Goal: Task Accomplishment & Management: Manage account settings

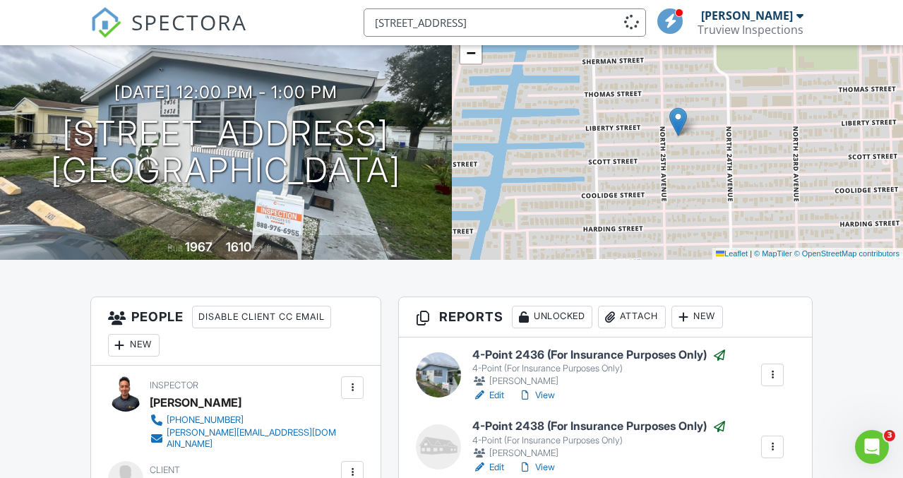
scroll to position [3, 0]
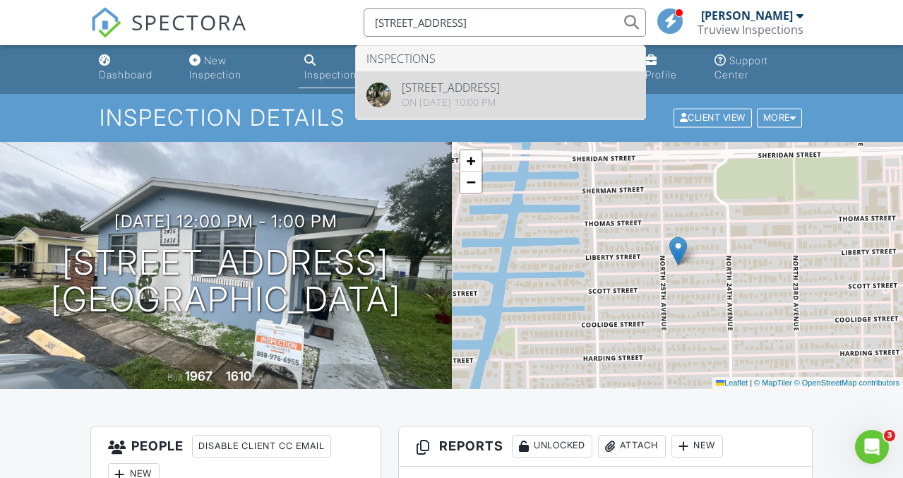
type input "[STREET_ADDRESS]"
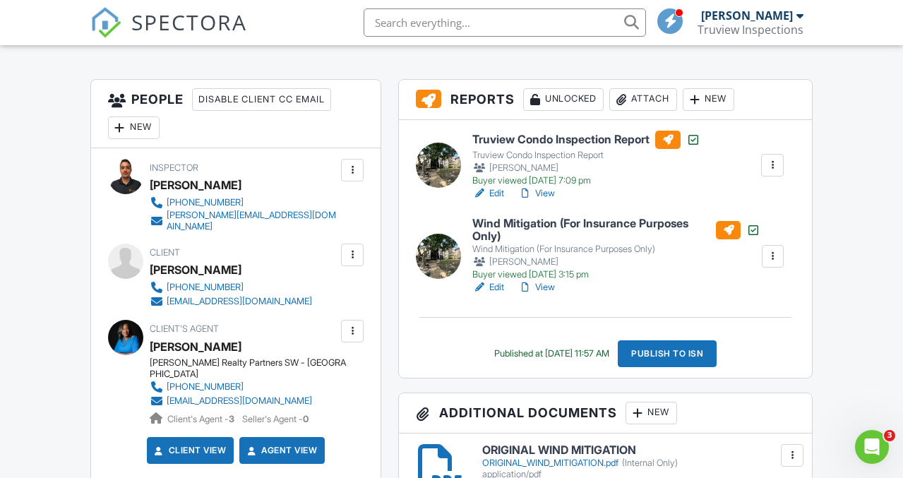
click at [538, 285] on link "View" at bounding box center [536, 287] width 37 height 14
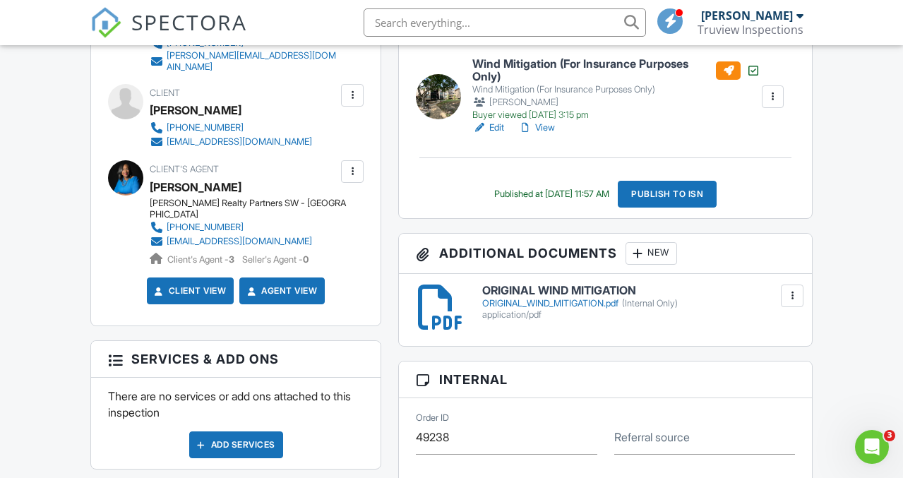
scroll to position [510, 0]
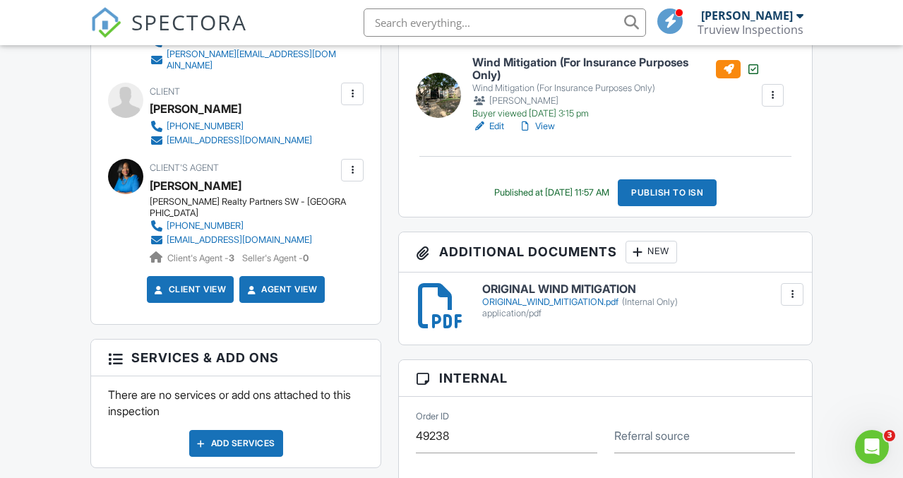
click at [636, 252] on div at bounding box center [637, 252] width 14 height 14
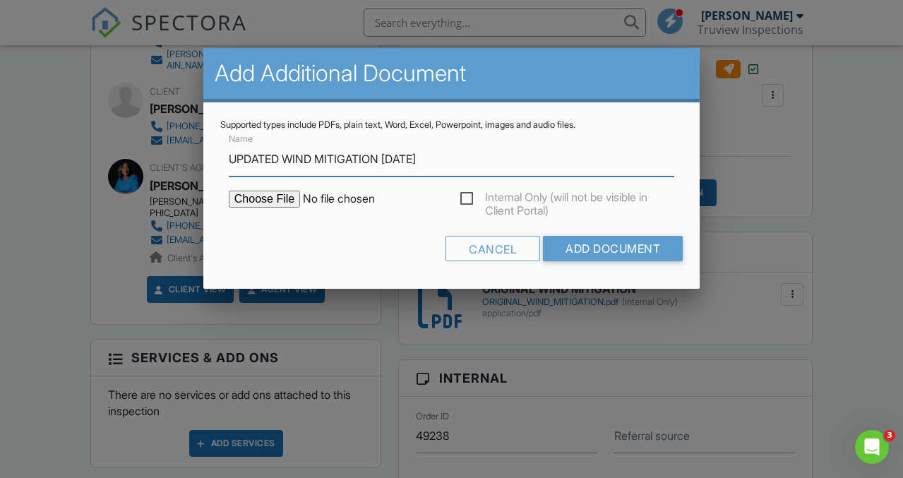
click at [415, 156] on input "UPDATED WIND MITIGATION 08/05/2025" at bounding box center [451, 159] width 445 height 35
type input "UPDATED WIND MITIGATION 08/27/2025"
type input "C:\fakepath\UPDATED WIND MITIGATION.pdf"
type input "UPDATED WIND MITIGATION 08/27/2025"
click at [471, 200] on label "Internal Only (will not be visible in Client Portal)" at bounding box center [567, 200] width 215 height 18
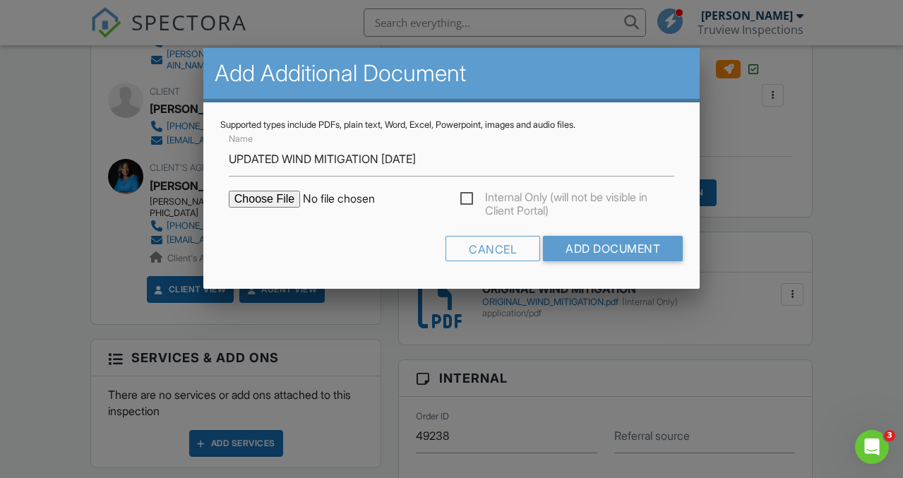
click at [469, 200] on input "Internal Only (will not be visible in Client Portal)" at bounding box center [464, 200] width 9 height 9
checkbox input "true"
click at [585, 251] on input "Add Document" at bounding box center [613, 248] width 140 height 25
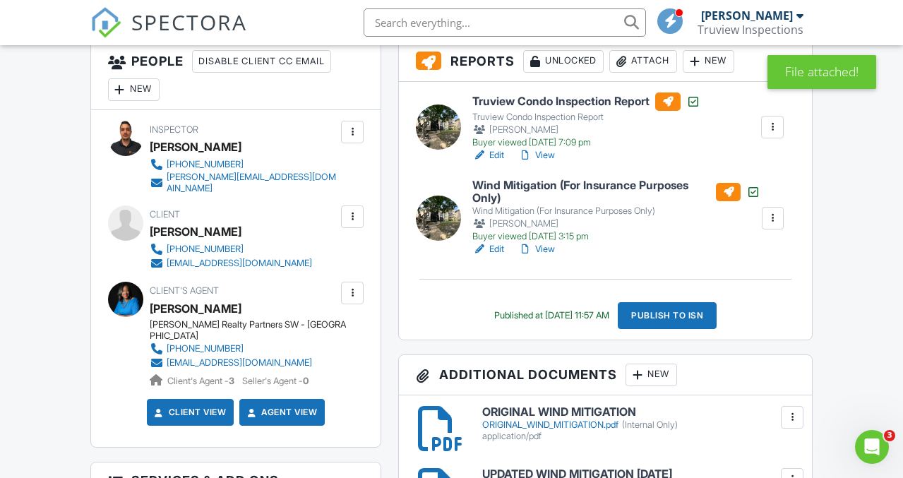
scroll to position [389, 0]
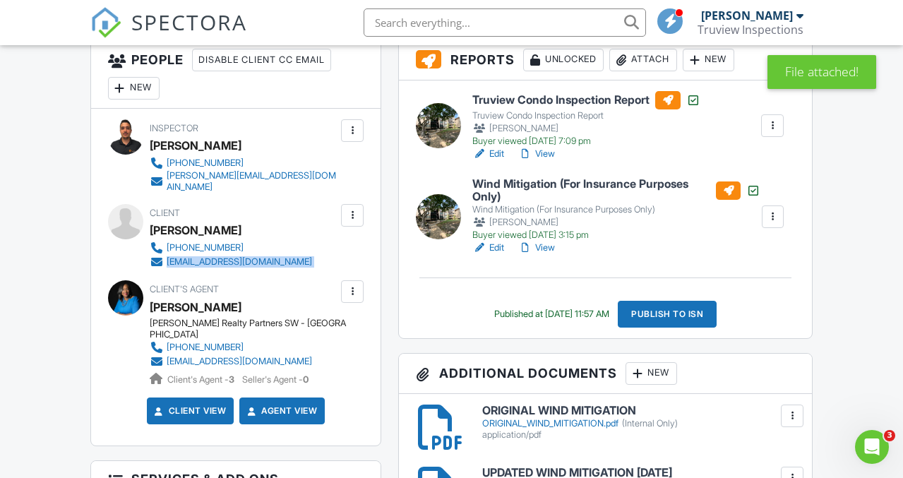
drag, startPoint x: 349, startPoint y: 263, endPoint x: 167, endPoint y: 252, distance: 181.7
click at [167, 252] on div "Inspector David Carrazana 305-908-3835 david@truviewinspections.com Make Invisi…" at bounding box center [235, 277] width 289 height 337
copy div "brittneyburgess@live.com Edit Resend Confirmation Email Resend Confirmation Tex…"
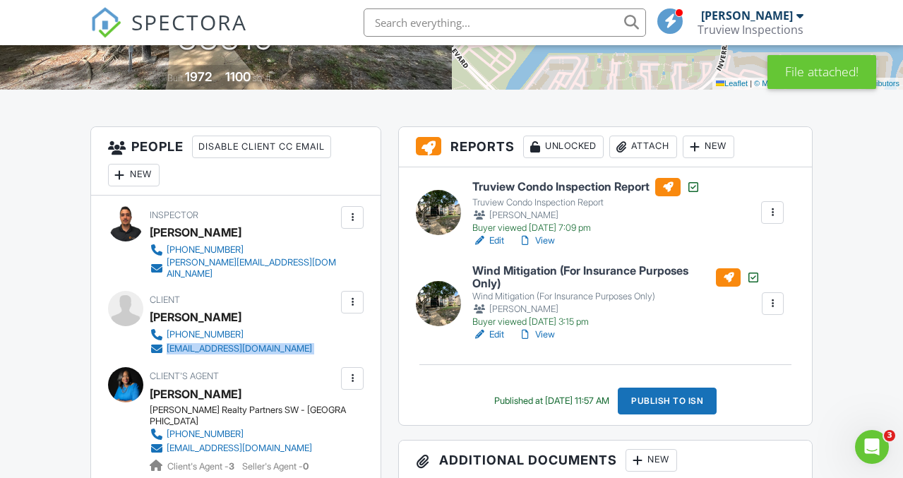
scroll to position [155, 0]
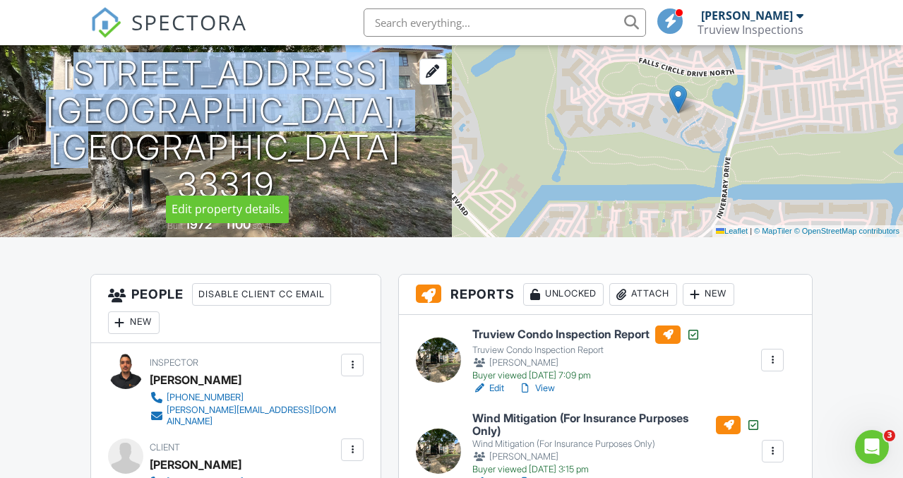
drag, startPoint x: 416, startPoint y: 171, endPoint x: 51, endPoint y: 92, distance: 373.4
click at [51, 92] on h1 "6060 S Falls Circle Dr Unit 207 Lauderhill, FL 33319" at bounding box center [226, 129] width 406 height 149
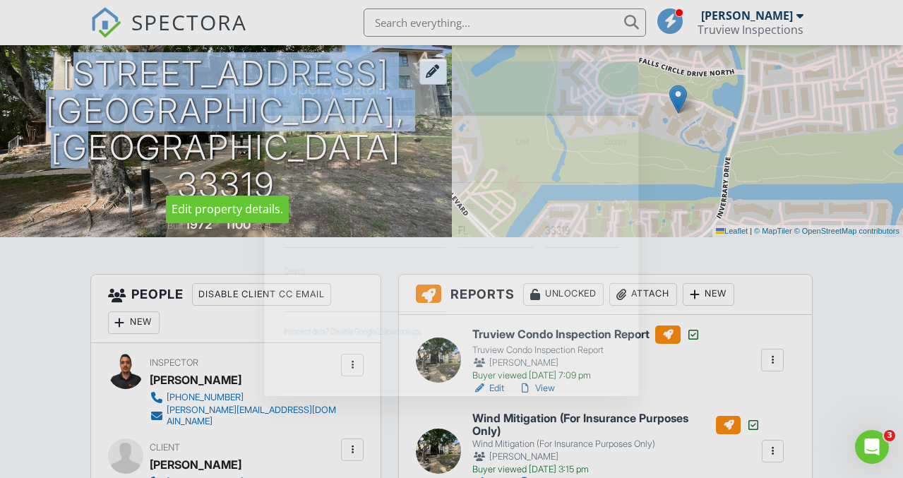
copy h1 "6060 S Falls Circle Dr Unit 207 Lauderhill, FL 33319"
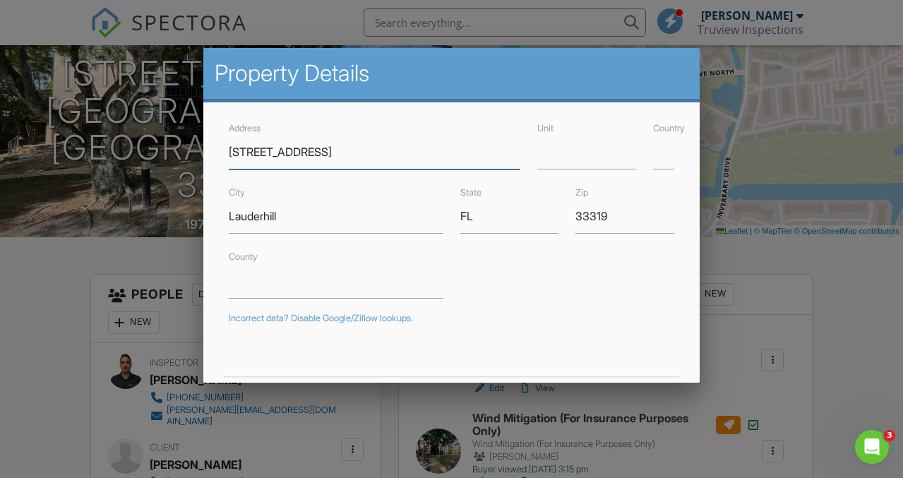
scroll to position [56, 0]
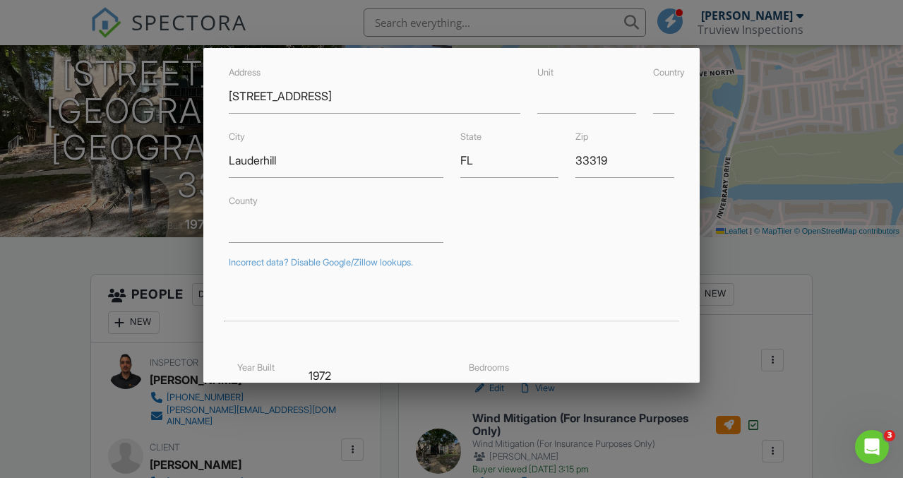
click at [716, 287] on div at bounding box center [451, 227] width 903 height 597
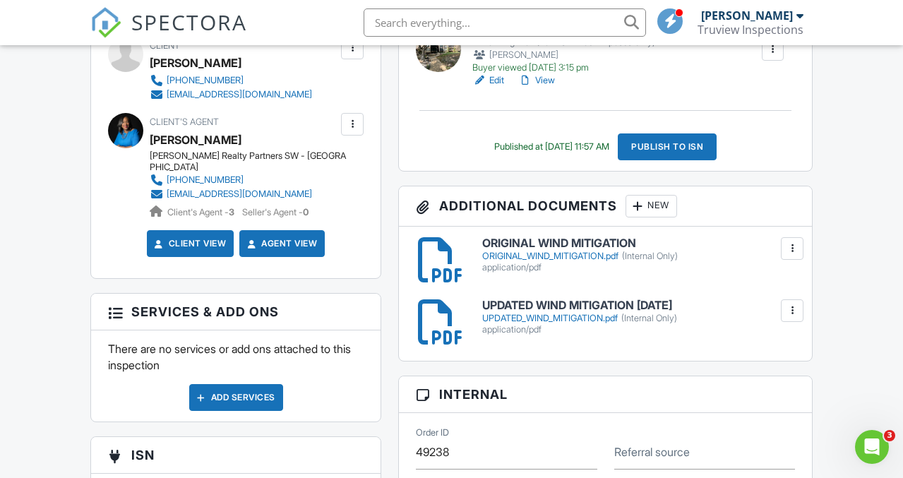
scroll to position [557, 0]
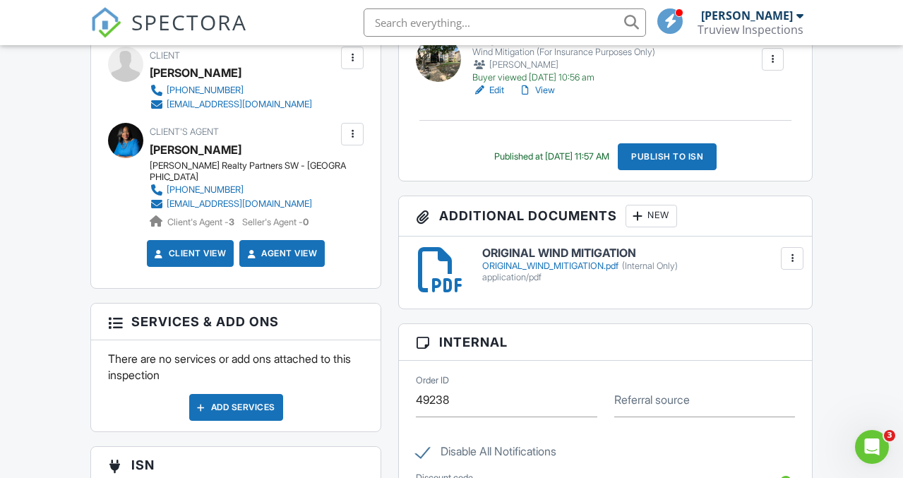
scroll to position [549, 0]
